Goal: Browse casually

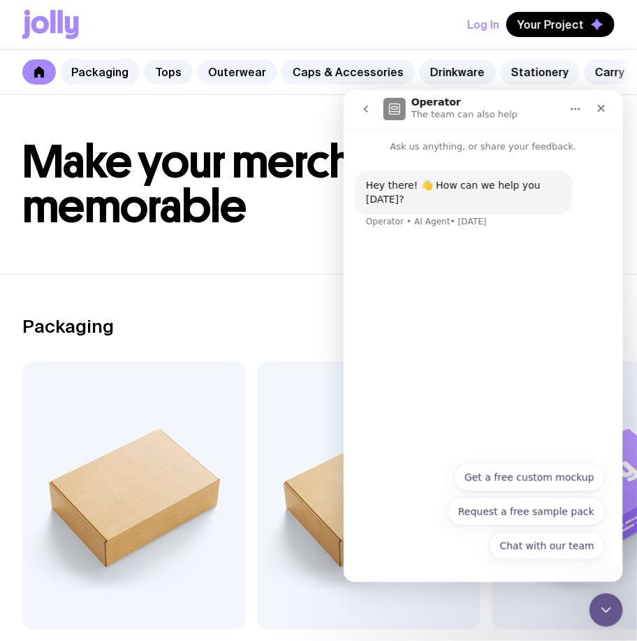
click at [507, 76] on link "Stationery" at bounding box center [540, 71] width 80 height 25
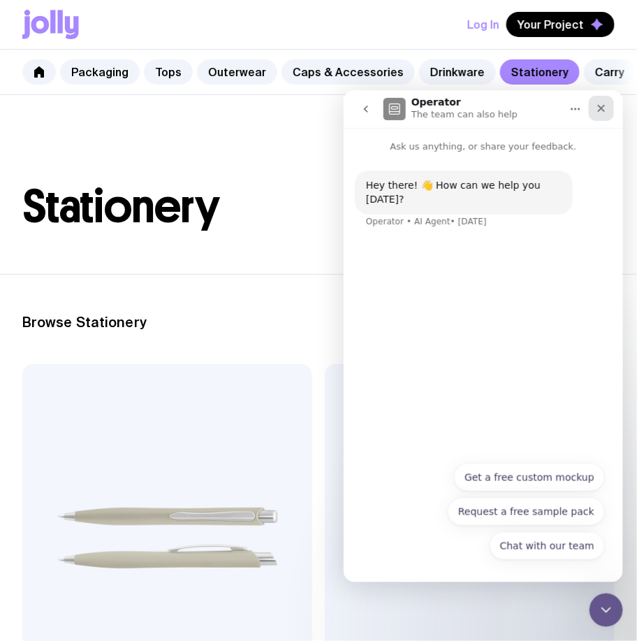
click at [594, 101] on div "Close" at bounding box center [600, 107] width 25 height 25
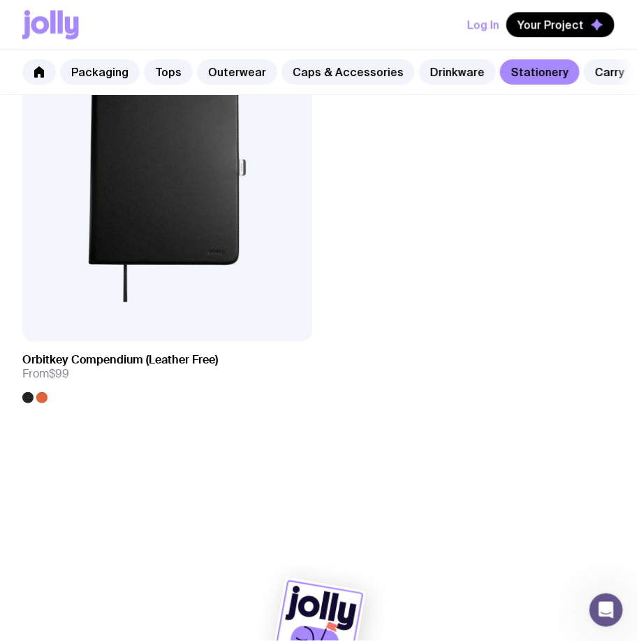
scroll to position [5835, 0]
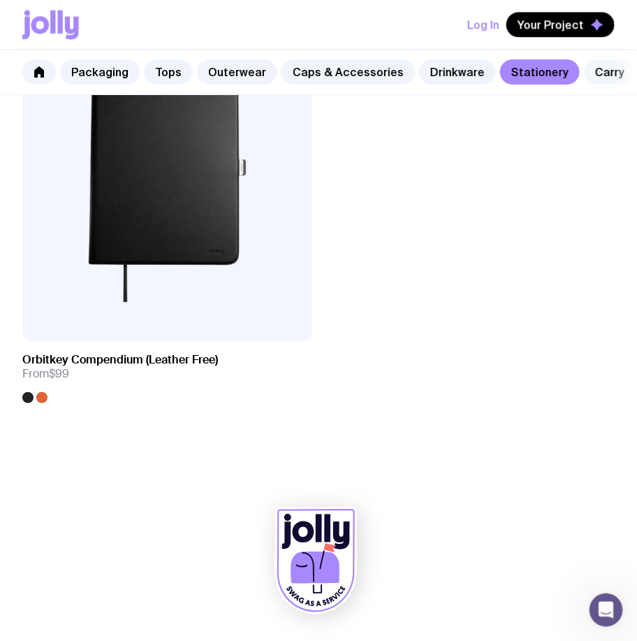
click at [587, 79] on link "Carry" at bounding box center [610, 71] width 52 height 25
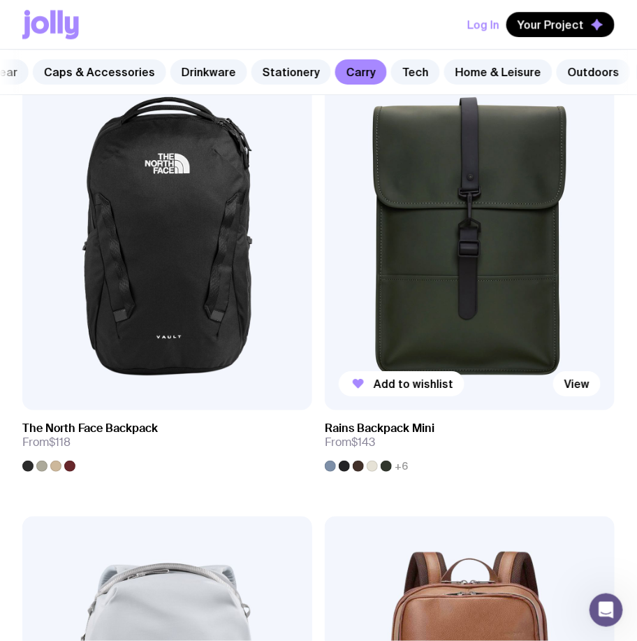
scroll to position [0, 252]
click at [398, 66] on link "Tech" at bounding box center [413, 71] width 49 height 25
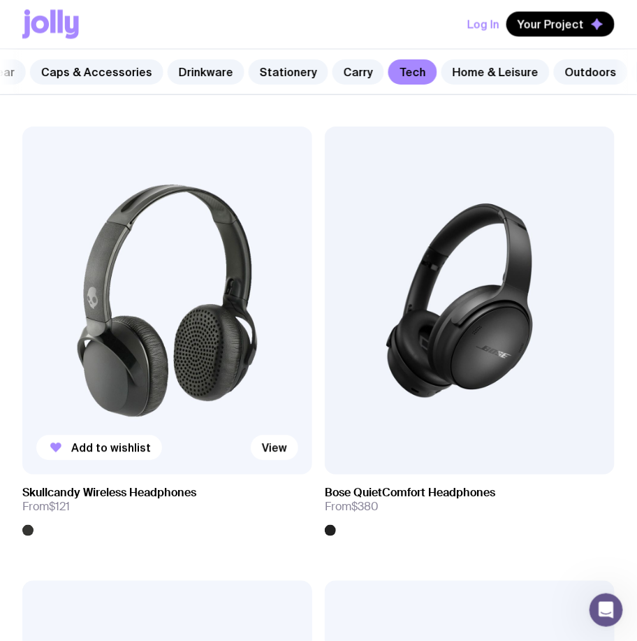
scroll to position [5686, 0]
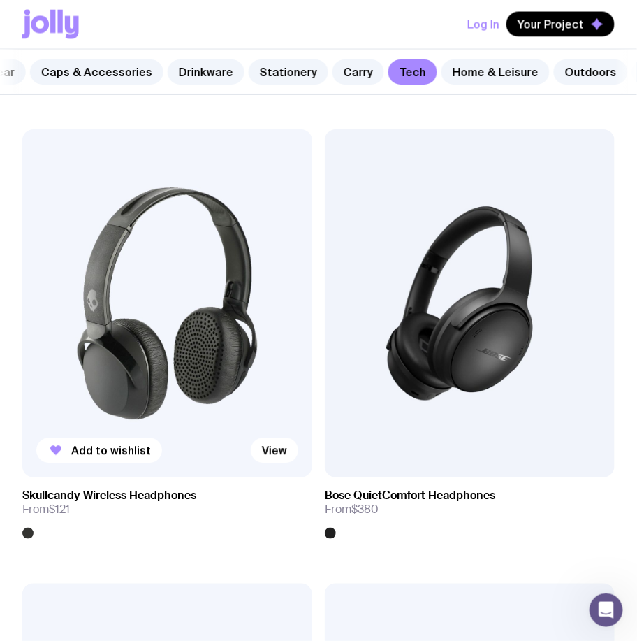
click at [175, 258] on img at bounding box center [167, 303] width 290 height 348
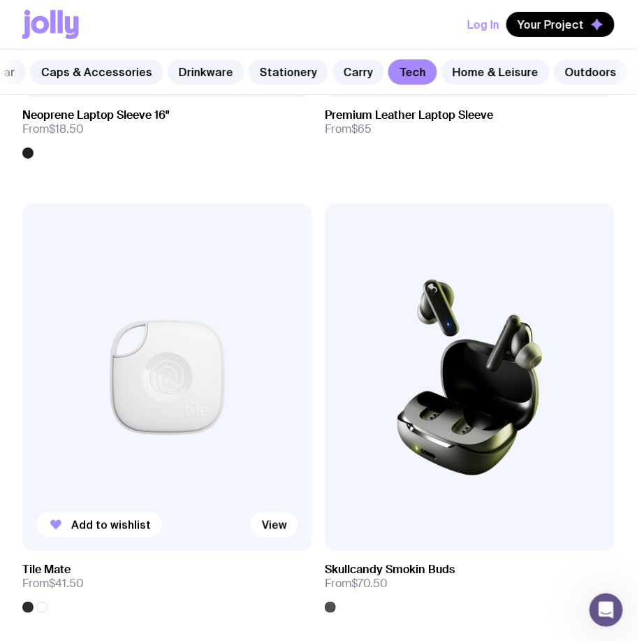
scroll to position [5350, 0]
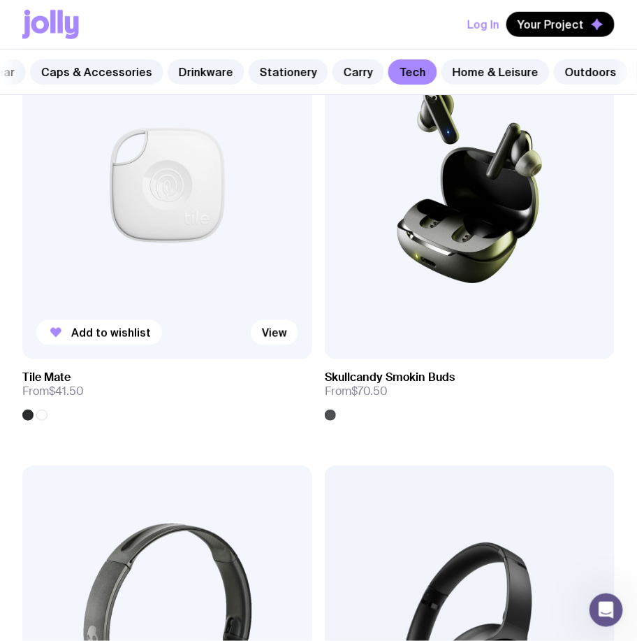
click at [162, 210] on img at bounding box center [167, 185] width 290 height 348
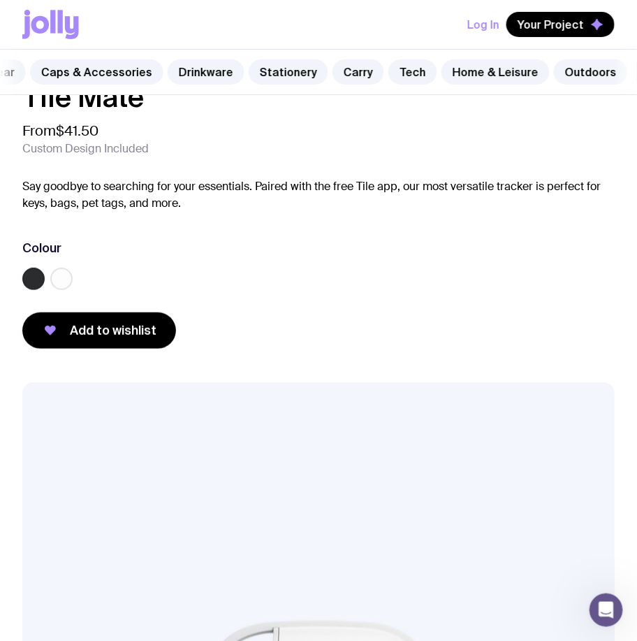
scroll to position [0, 301]
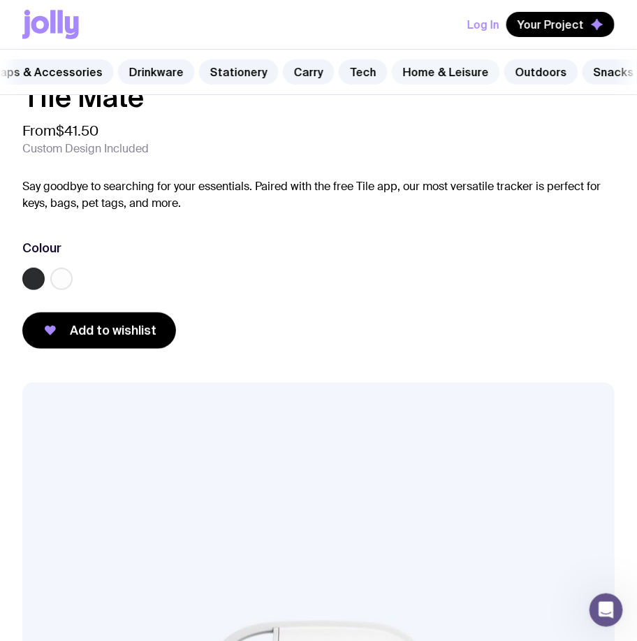
click at [447, 68] on link "Home & Leisure" at bounding box center [446, 71] width 108 height 25
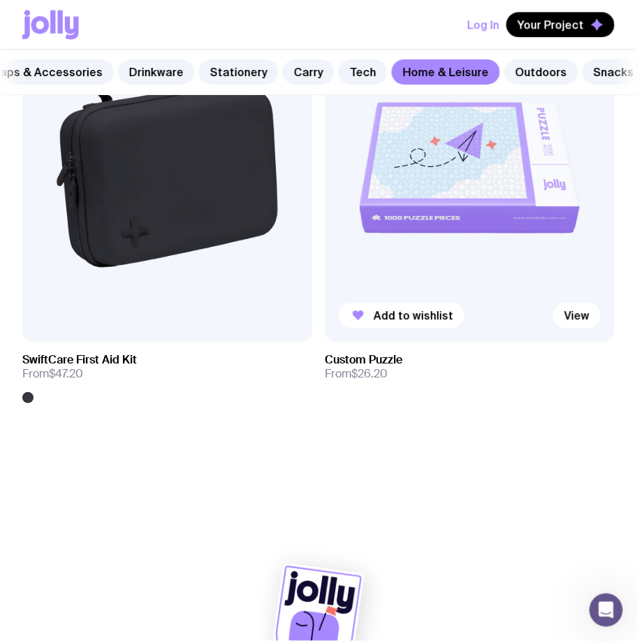
scroll to position [7188, 0]
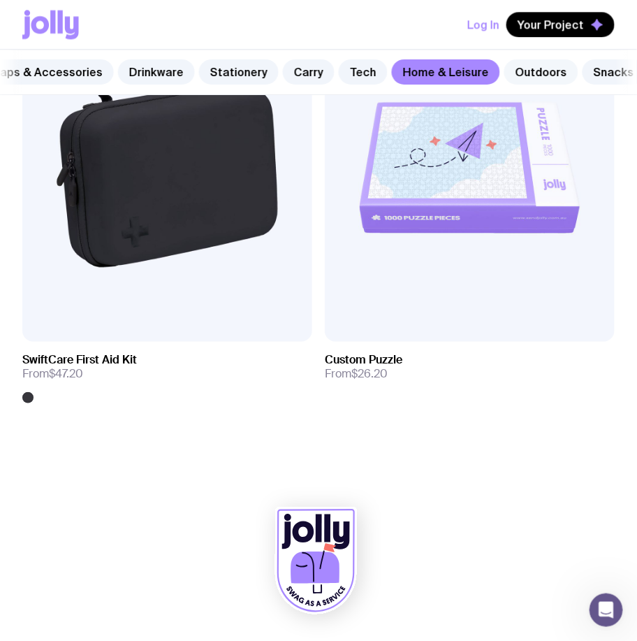
click at [544, 76] on link "Outdoors" at bounding box center [542, 71] width 74 height 25
